Goal: Transaction & Acquisition: Book appointment/travel/reservation

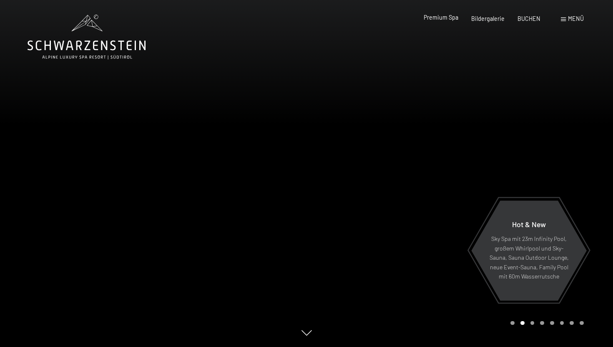
click at [447, 17] on span "Premium Spa" at bounding box center [441, 17] width 35 height 7
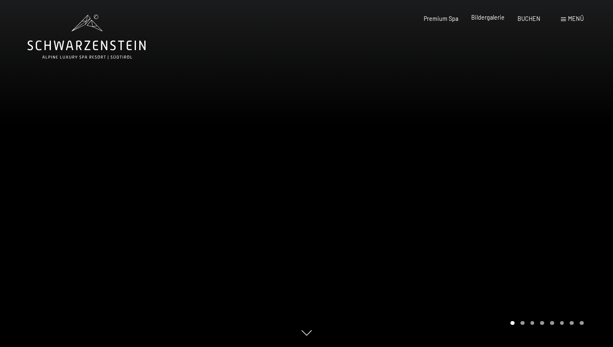
click at [490, 19] on span "Bildergalerie" at bounding box center [487, 17] width 33 height 7
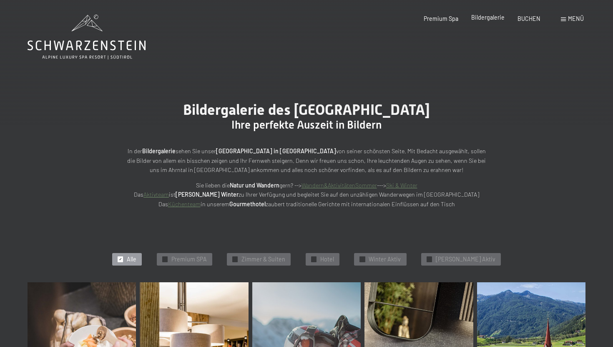
click at [491, 19] on span "Bildergalerie" at bounding box center [487, 17] width 33 height 7
click at [568, 21] on span "Menü" at bounding box center [576, 18] width 16 height 7
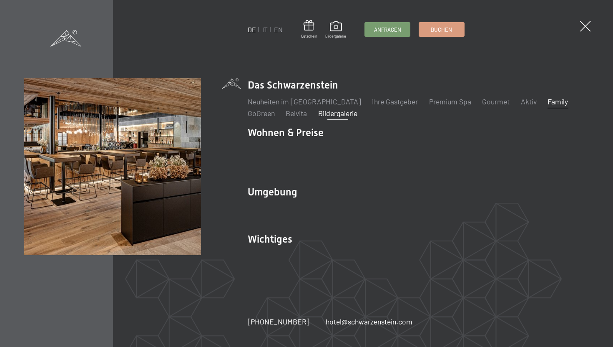
click at [548, 106] on link "Family" at bounding box center [558, 101] width 20 height 9
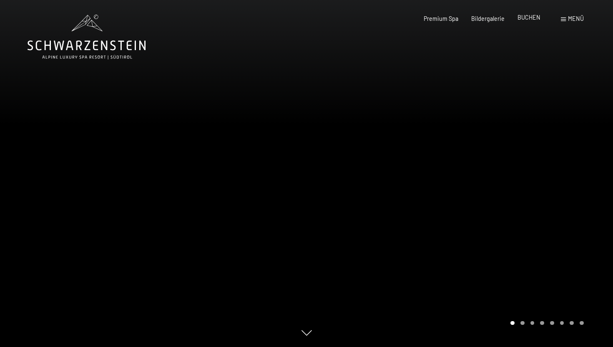
click at [534, 17] on span "BUCHEN" at bounding box center [529, 17] width 23 height 7
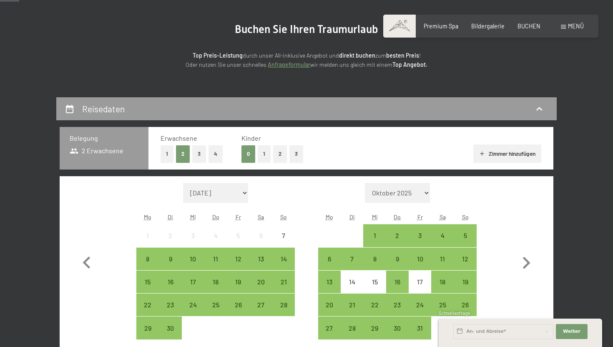
scroll to position [90, 0]
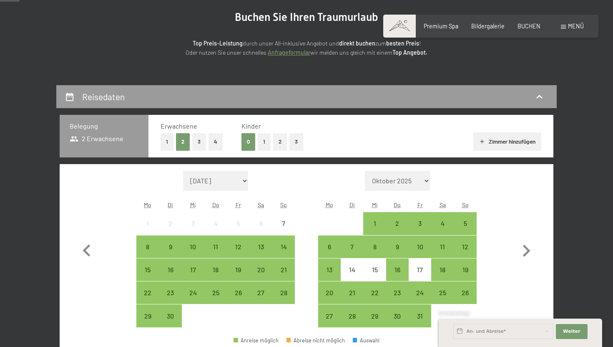
click at [264, 144] on button "1" at bounding box center [264, 141] width 13 height 17
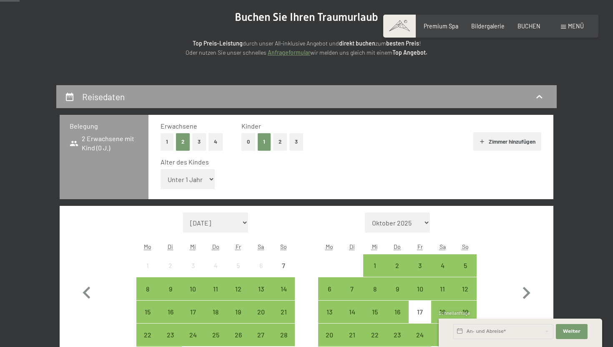
click at [197, 184] on select "Unter 1 Jahr 1 Jahr 2 Jahre 3 Jahre 4 Jahre 5 Jahre 6 Jahre 7 Jahre 8 Jahre 9 J…" at bounding box center [188, 179] width 54 height 20
select select "9"
click at [161, 169] on select "Unter 1 Jahr 1 Jahr 2 Jahre 3 Jahre 4 Jahre 5 Jahre 6 Jahre 7 Jahre 8 Jahre 9 J…" at bounding box center [188, 179] width 54 height 20
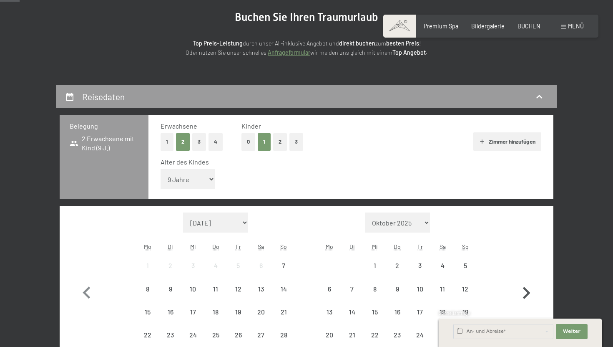
click at [525, 292] on icon "button" at bounding box center [526, 293] width 24 height 24
select select "2025-10-01"
select select "2025-11-01"
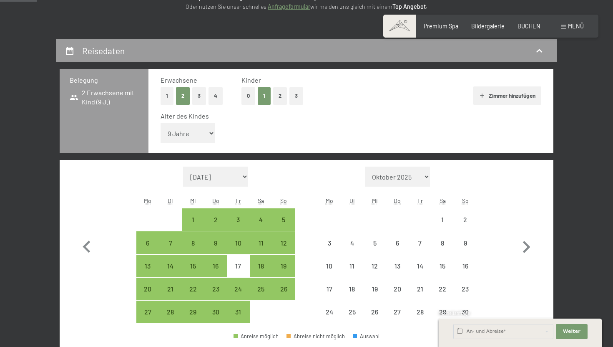
scroll to position [172, 0]
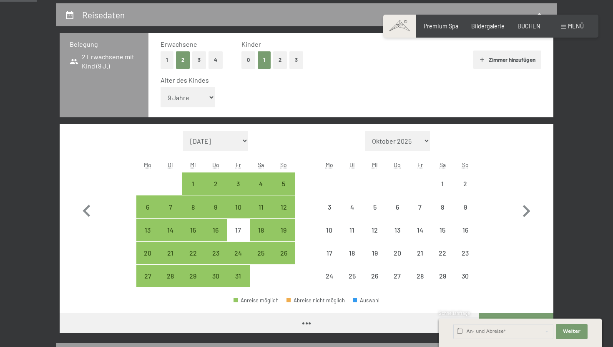
select select "2025-10-01"
select select "2025-11-01"
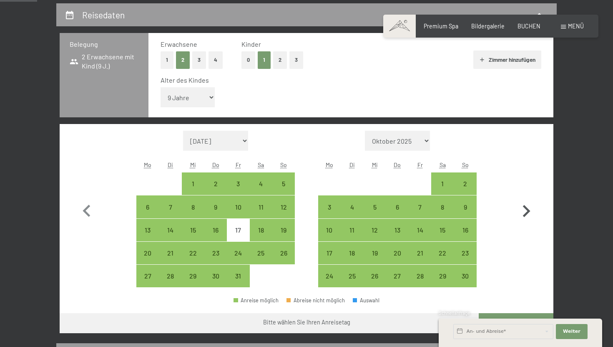
click at [529, 207] on icon "button" at bounding box center [526, 211] width 24 height 24
select select "2025-11-01"
select select "2025-12-01"
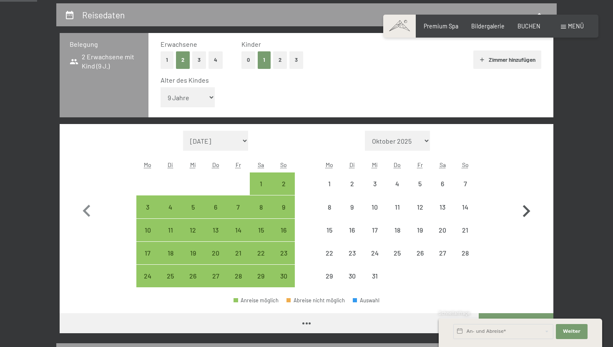
select select "2025-11-01"
select select "2025-12-01"
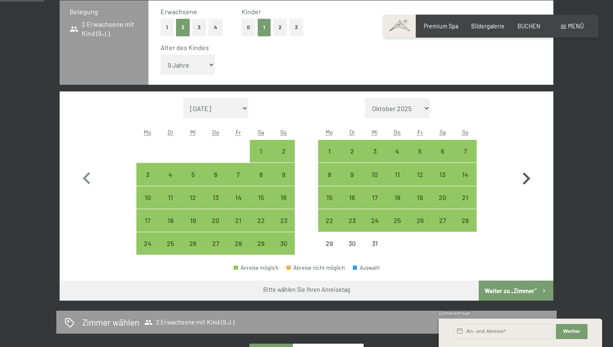
scroll to position [204, 0]
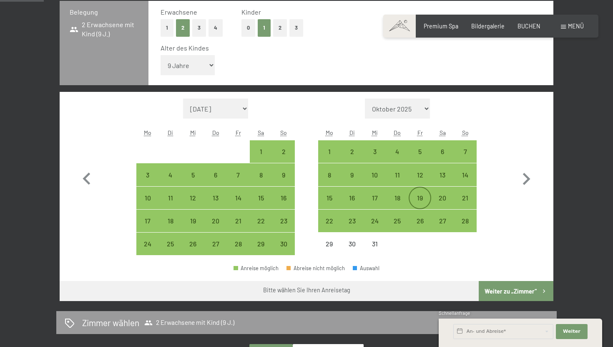
click at [421, 204] on div "19" at bounding box center [420, 204] width 21 height 21
select select "2025-11-01"
select select "2025-12-01"
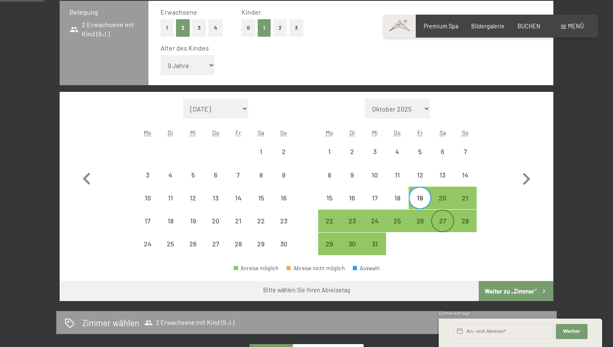
click at [443, 224] on div "27" at bounding box center [442, 227] width 21 height 21
select select "2025-11-01"
select select "2025-12-01"
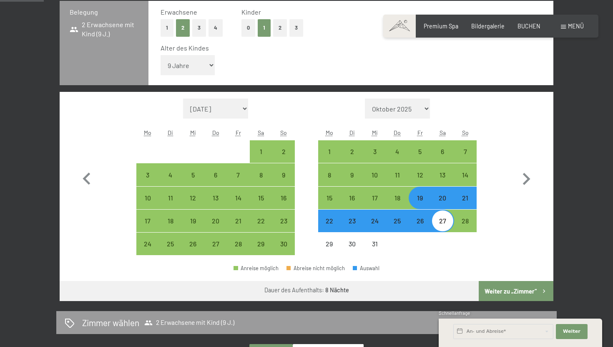
click at [509, 289] on button "Weiter zu „Zimmer“" at bounding box center [516, 291] width 75 height 20
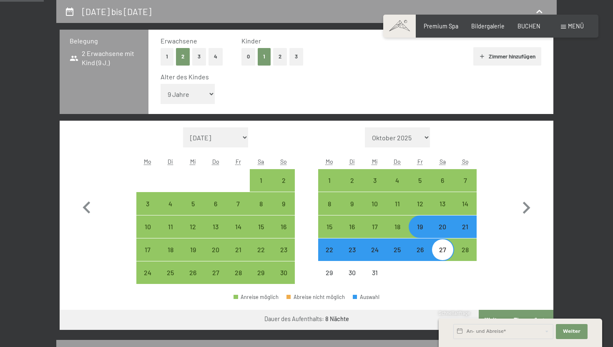
select select "2025-11-01"
select select "2025-12-01"
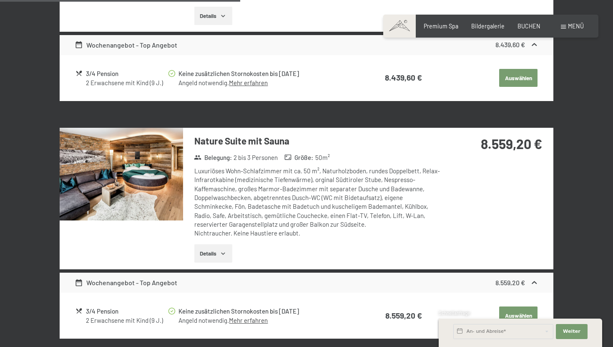
scroll to position [917, 0]
